Goal: Register for event/course

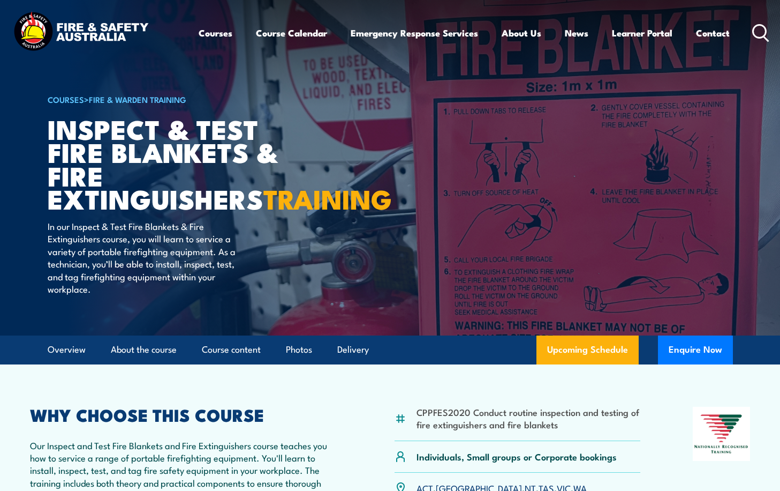
drag, startPoint x: 76, startPoint y: 426, endPoint x: 84, endPoint y: 421, distance: 8.9
click at [76, 422] on h2 "WHY CHOOSE THIS COURSE" at bounding box center [186, 414] width 313 height 15
click at [287, 35] on link "Course Calendar" at bounding box center [291, 33] width 71 height 28
click at [282, 36] on link "Course Calendar" at bounding box center [291, 33] width 71 height 28
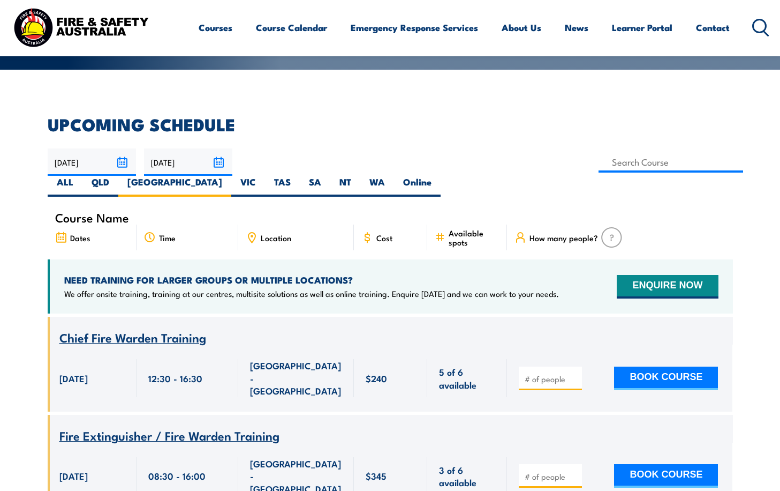
scroll to position [107, 0]
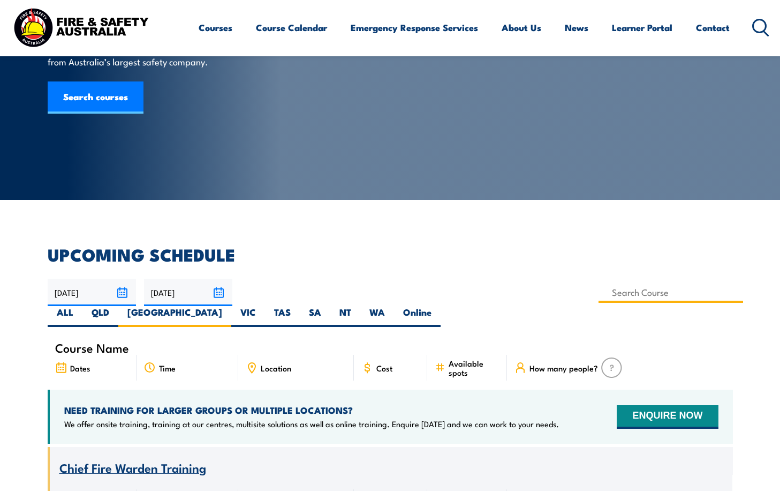
click at [599, 292] on input at bounding box center [671, 292] width 145 height 21
type input "Inspect & Test Fire Blankets & Fire Extinguishers Training"
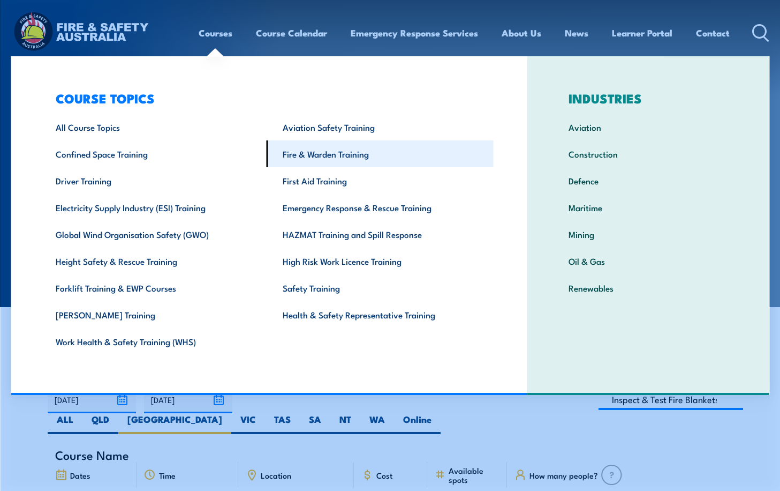
click at [328, 163] on link "Fire & Warden Training" at bounding box center [379, 153] width 227 height 27
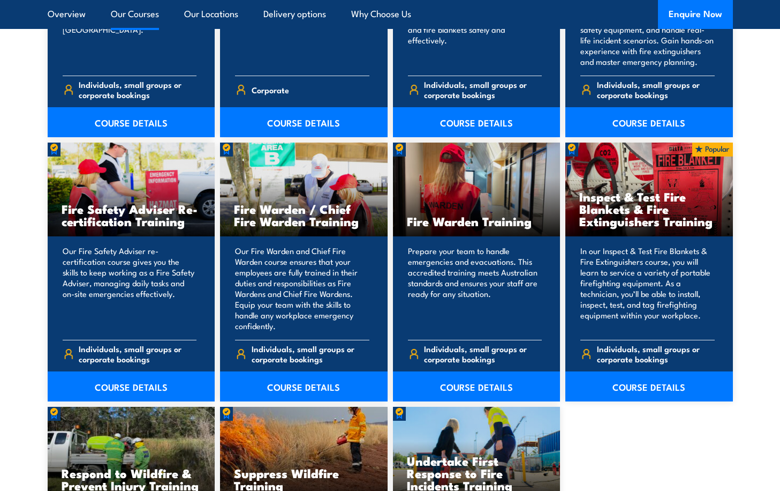
scroll to position [1339, 0]
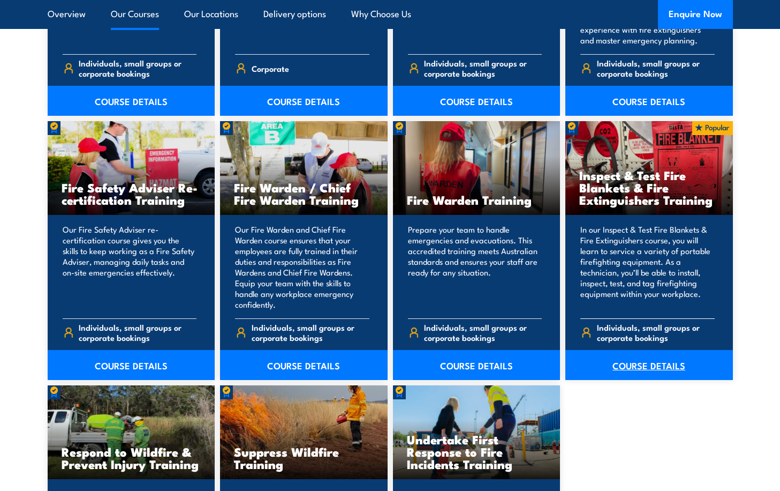
click at [678, 362] on link "COURSE DETAILS" at bounding box center [650, 365] width 168 height 30
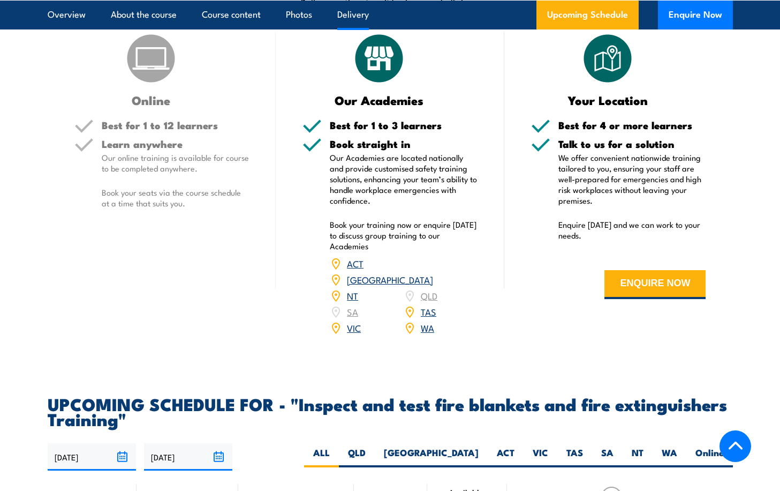
scroll to position [1768, 0]
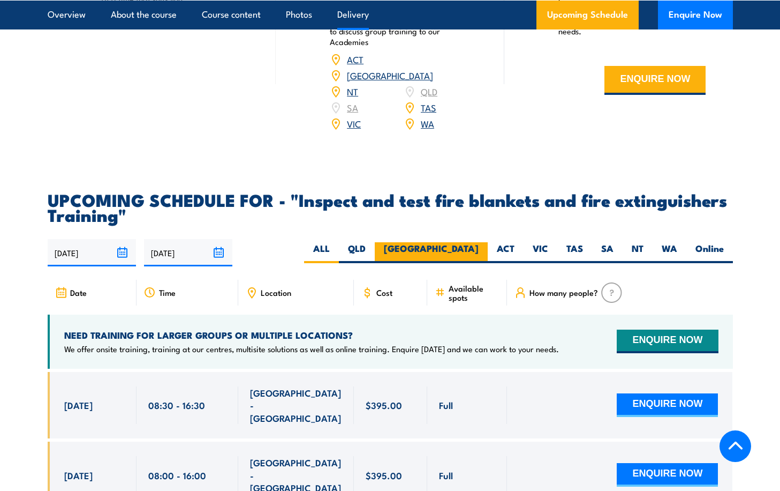
click at [479, 262] on label "[GEOGRAPHIC_DATA]" at bounding box center [431, 252] width 113 height 21
click at [479, 249] on input "[GEOGRAPHIC_DATA]" at bounding box center [482, 245] width 7 height 7
radio input "true"
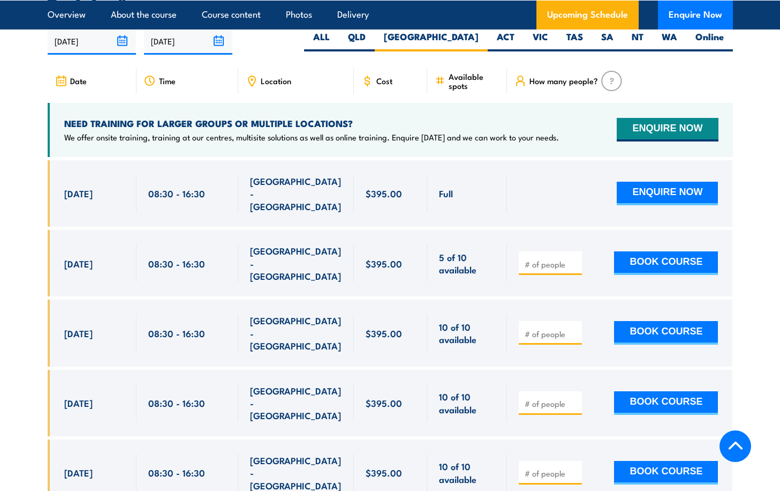
click at [14, 136] on section "UPCOMING SCHEDULE FOR - "Inspect and test fire blankets and fire extinguishers …" at bounding box center [390, 251] width 780 height 542
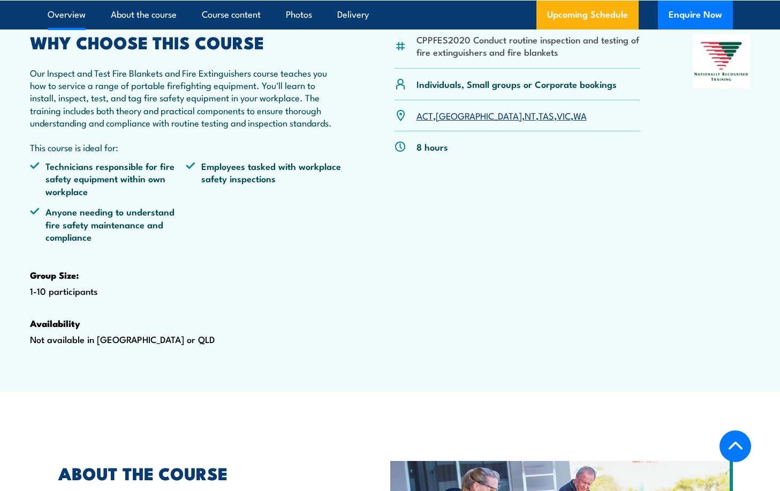
scroll to position [51, 0]
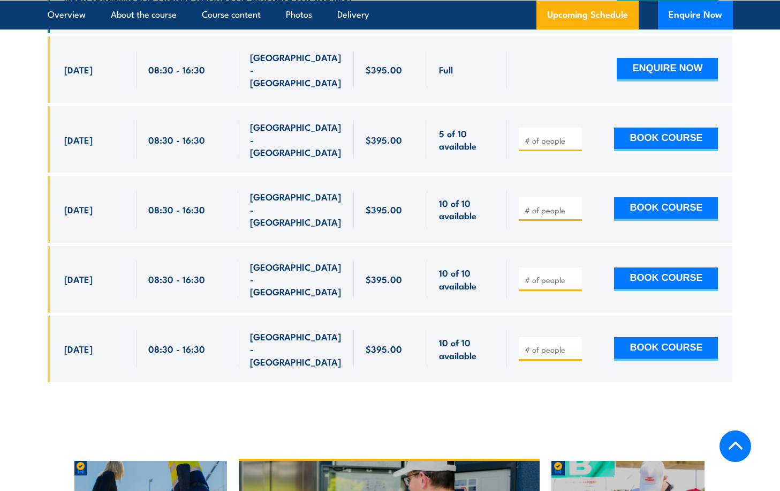
scroll to position [1979, 0]
